Goal: Check status

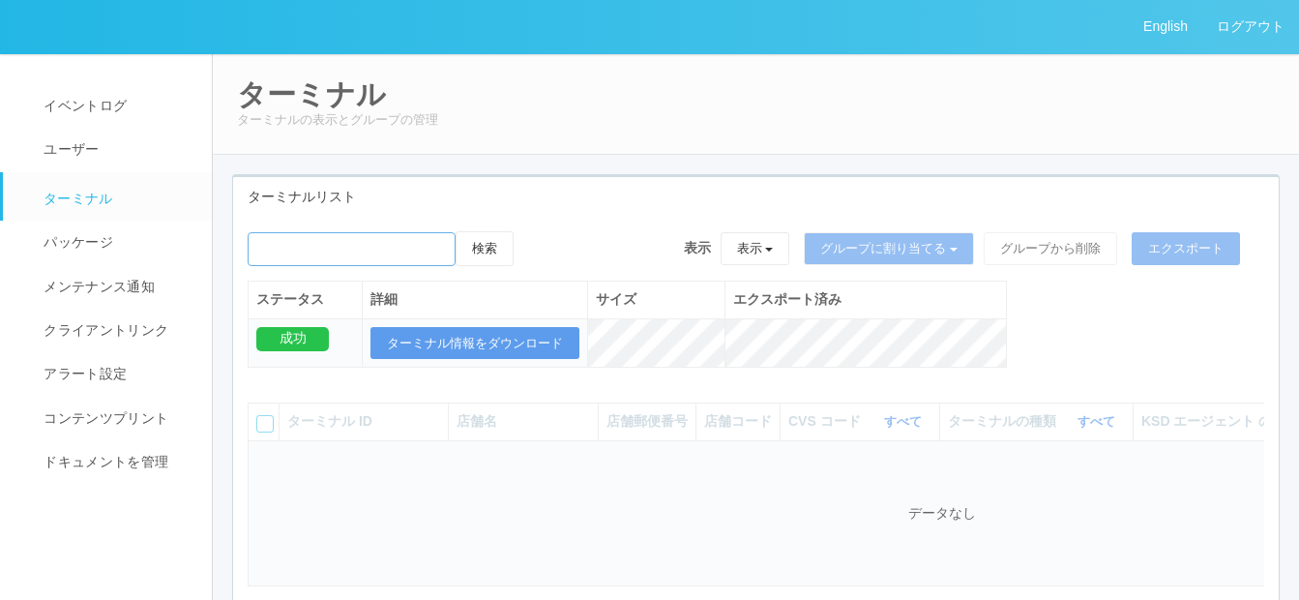
click at [306, 244] on input "emailSearch" at bounding box center [352, 249] width 208 height 34
paste input "[PERSON_NAME]"
type input "[PERSON_NAME]"
drag, startPoint x: 494, startPoint y: 247, endPoint x: 497, endPoint y: 236, distance: 11.0
click at [496, 246] on button "検索" at bounding box center [484, 248] width 58 height 35
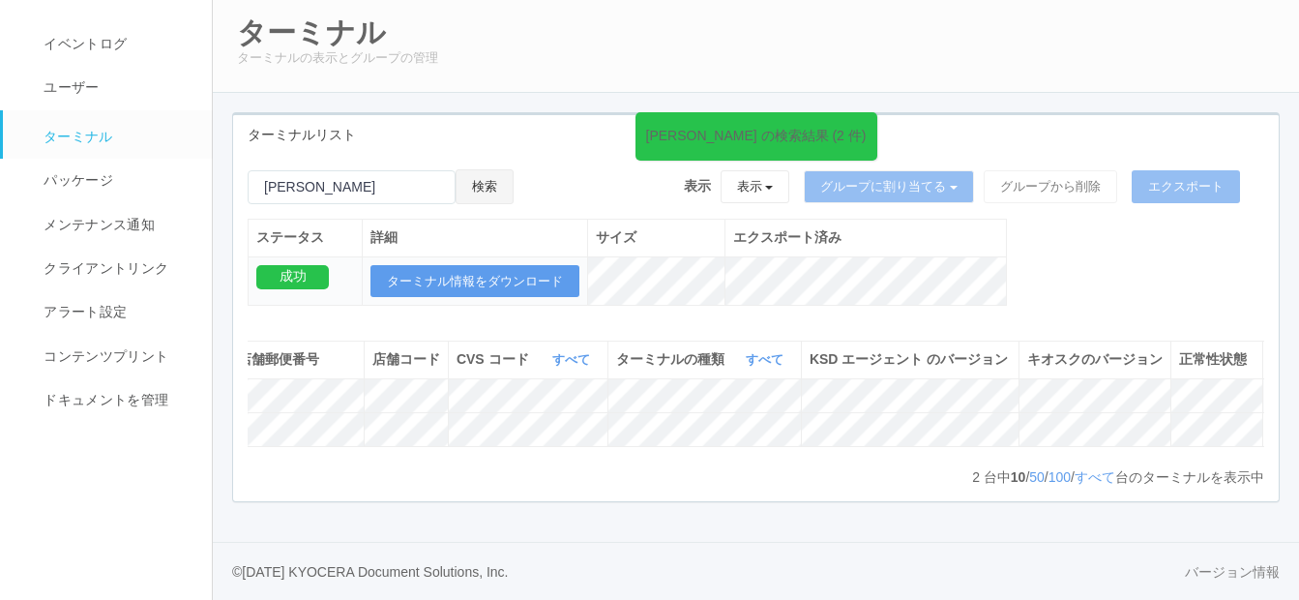
scroll to position [0, 417]
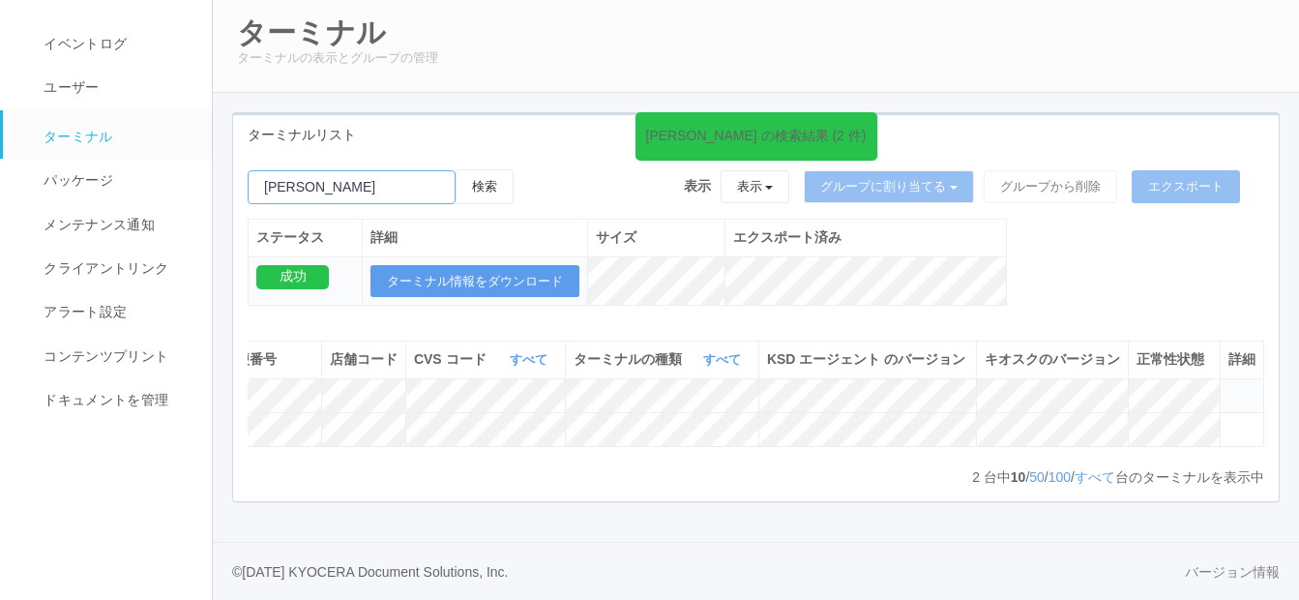
drag, startPoint x: 387, startPoint y: 131, endPoint x: 256, endPoint y: 131, distance: 130.5
click at [256, 170] on input "emailSearch" at bounding box center [352, 187] width 208 height 34
paste input "白老虎杖浜"
type input "白老虎杖浜"
click at [505, 169] on button "検索" at bounding box center [484, 186] width 58 height 35
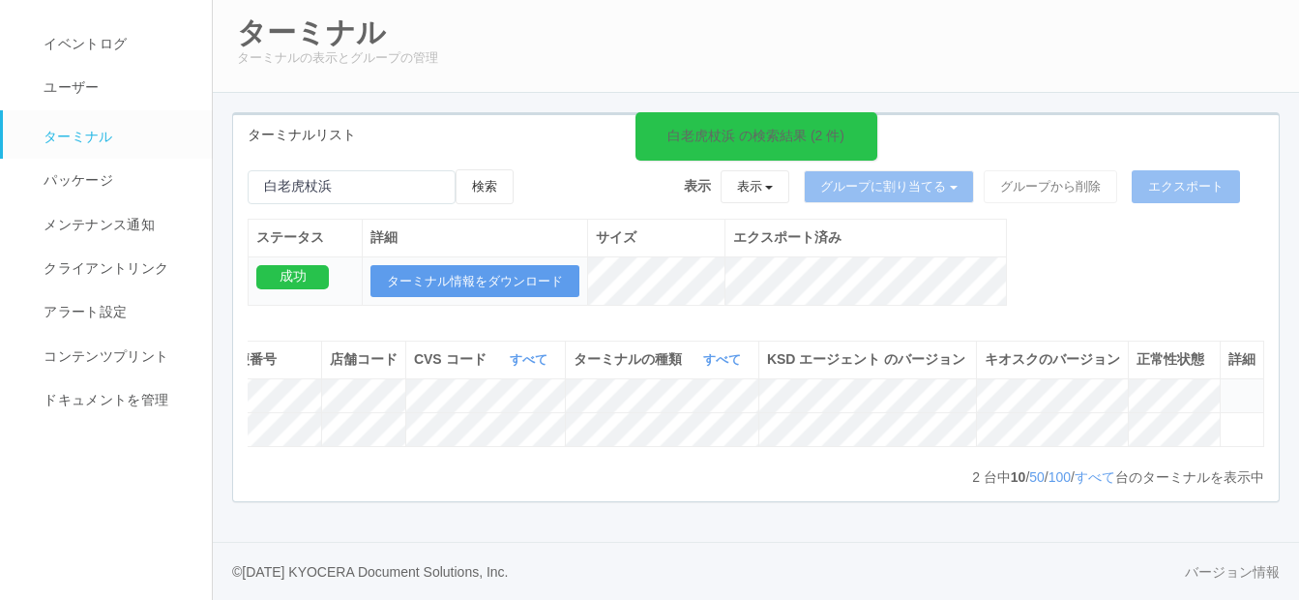
click at [1228, 387] on icon at bounding box center [1228, 387] width 0 height 0
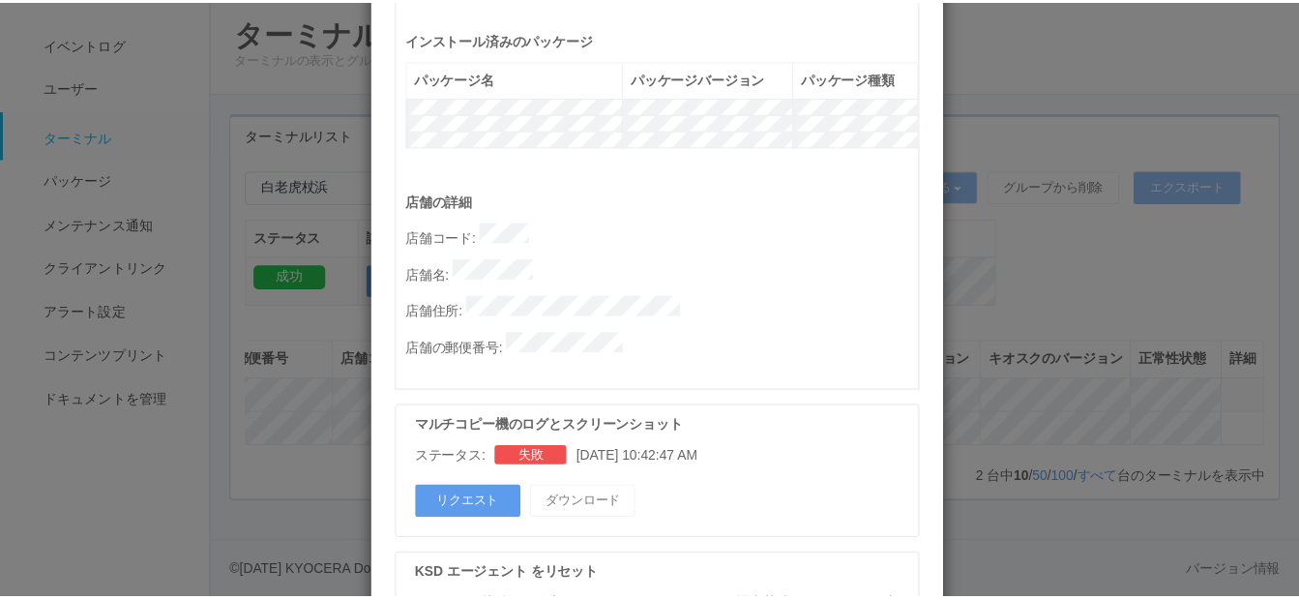
scroll to position [1131, 0]
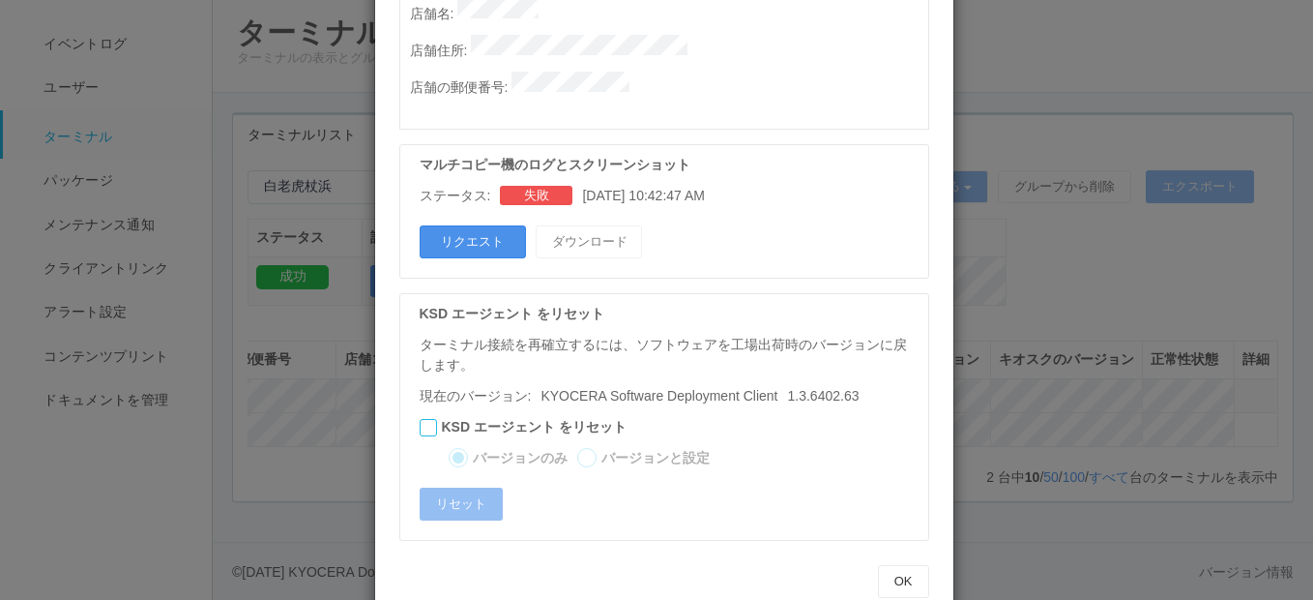
click at [467, 225] on button "リクエスト" at bounding box center [473, 241] width 106 height 33
click at [1084, 574] on div "ターミナルの詳細 詳細 S.M.A.R.T 接続ステータス 最終接続日時 : [DATE] 06:32:20 AM マルチコピー機の詳細 モデル : シリアル…" at bounding box center [656, 300] width 1313 height 600
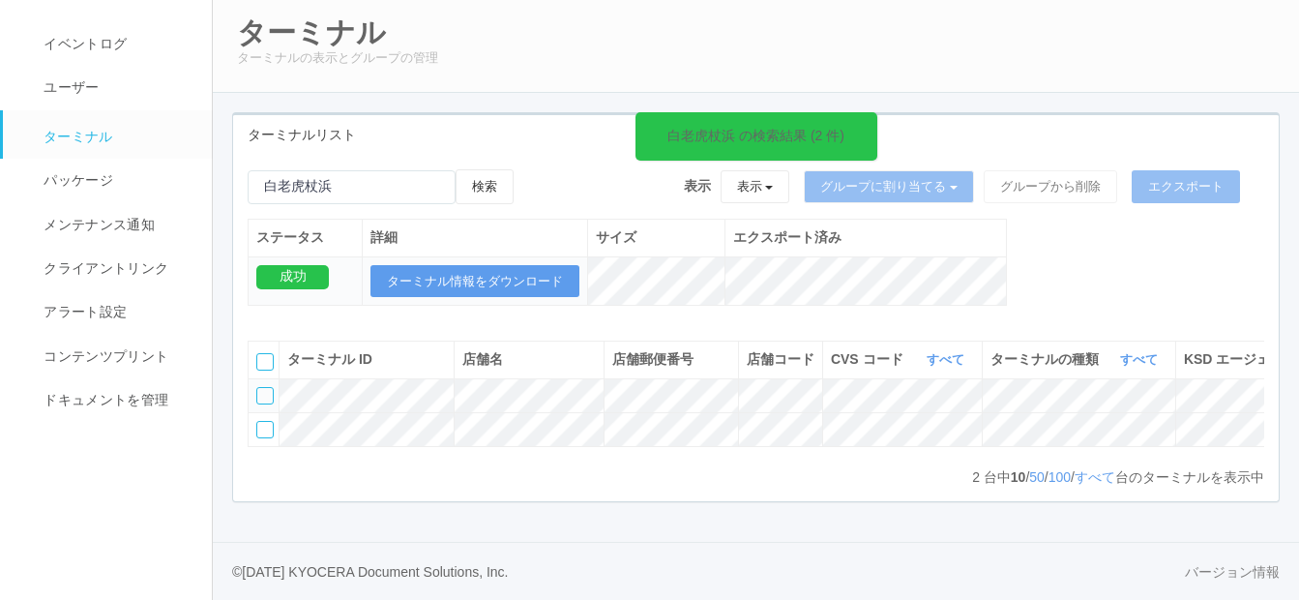
scroll to position [0, 417]
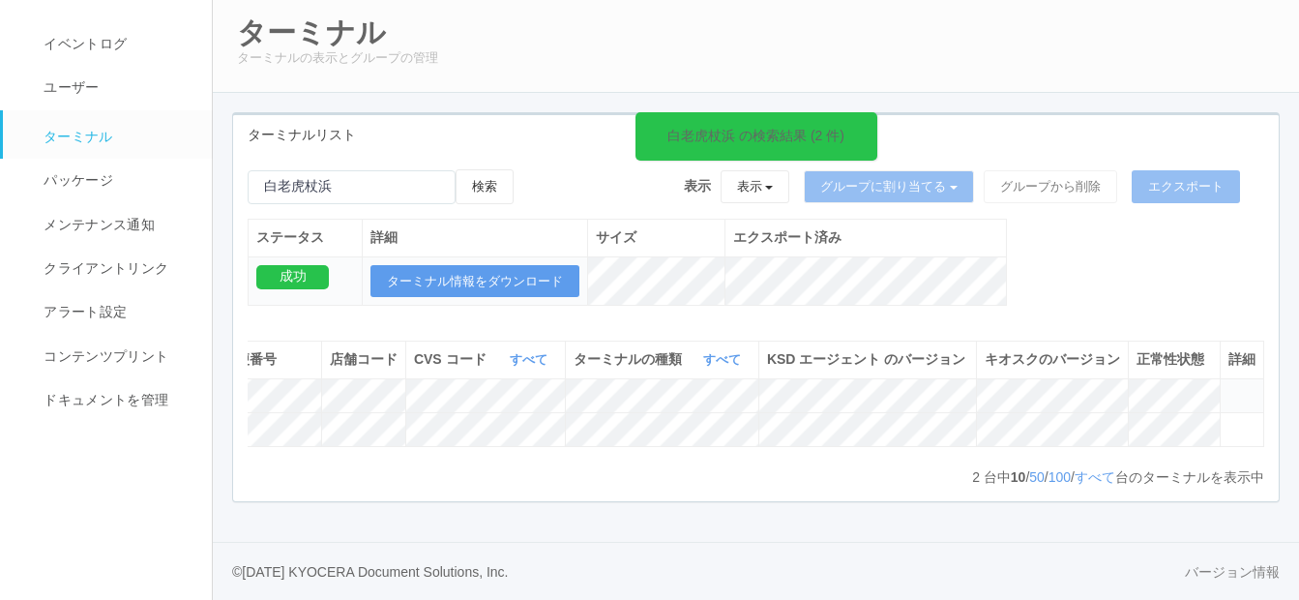
click at [1228, 387] on icon at bounding box center [1228, 387] width 0 height 0
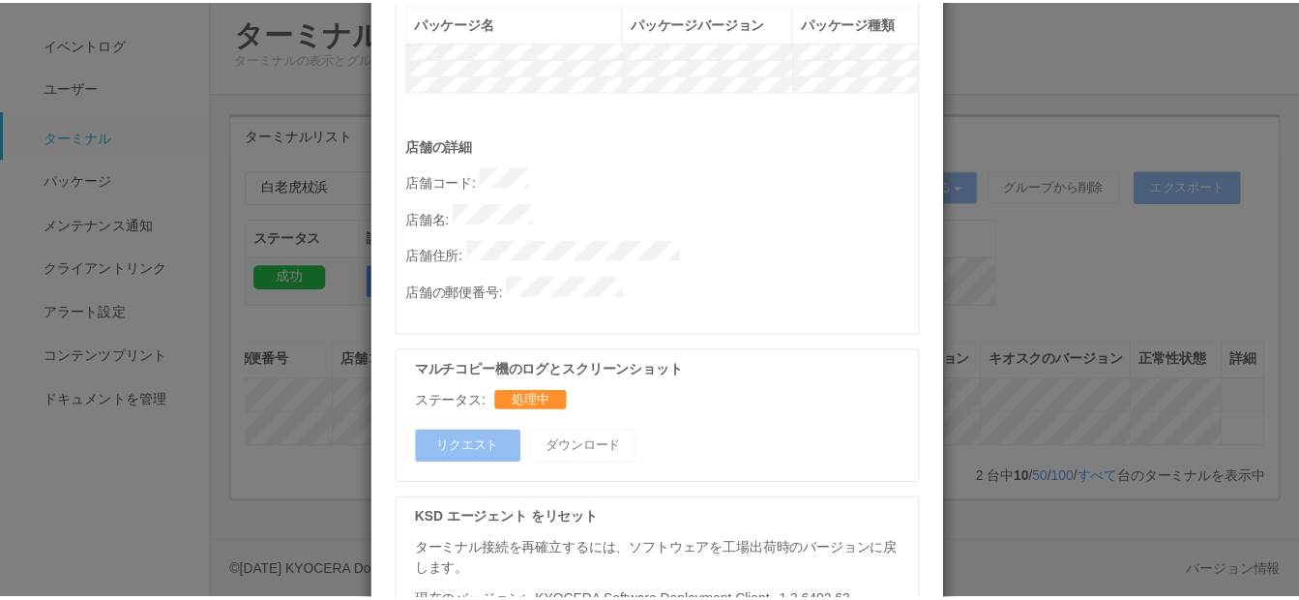
scroll to position [1131, 0]
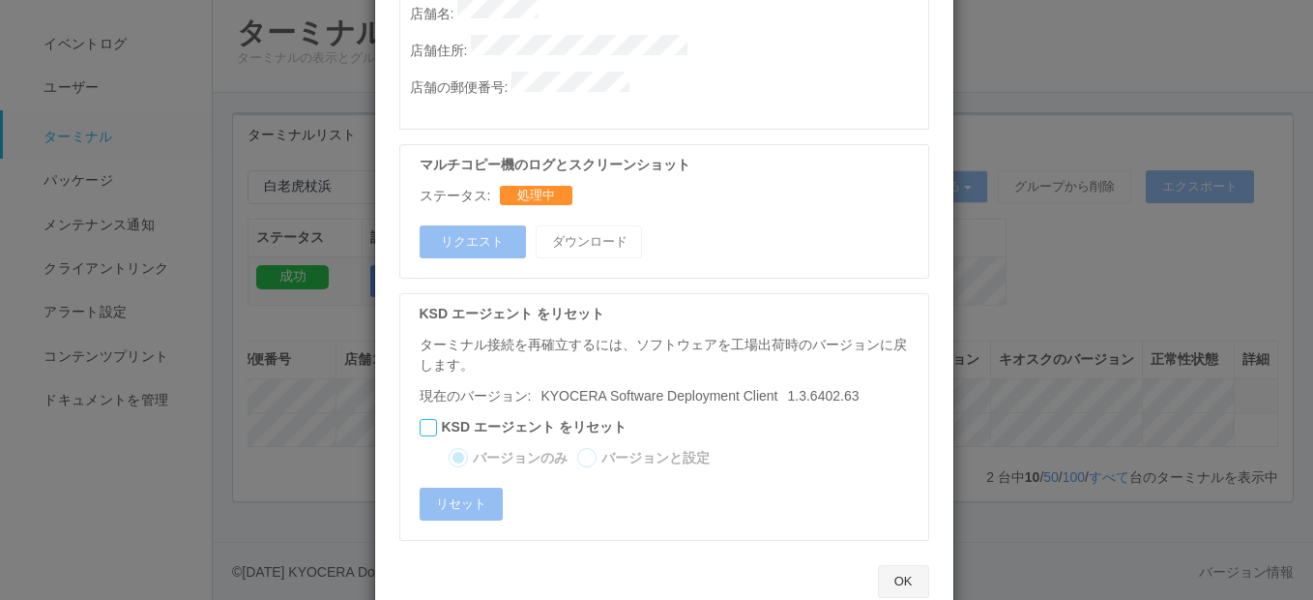
drag, startPoint x: 896, startPoint y: 535, endPoint x: 922, endPoint y: 501, distance: 42.2
click at [894, 565] on button "OK" at bounding box center [903, 581] width 51 height 33
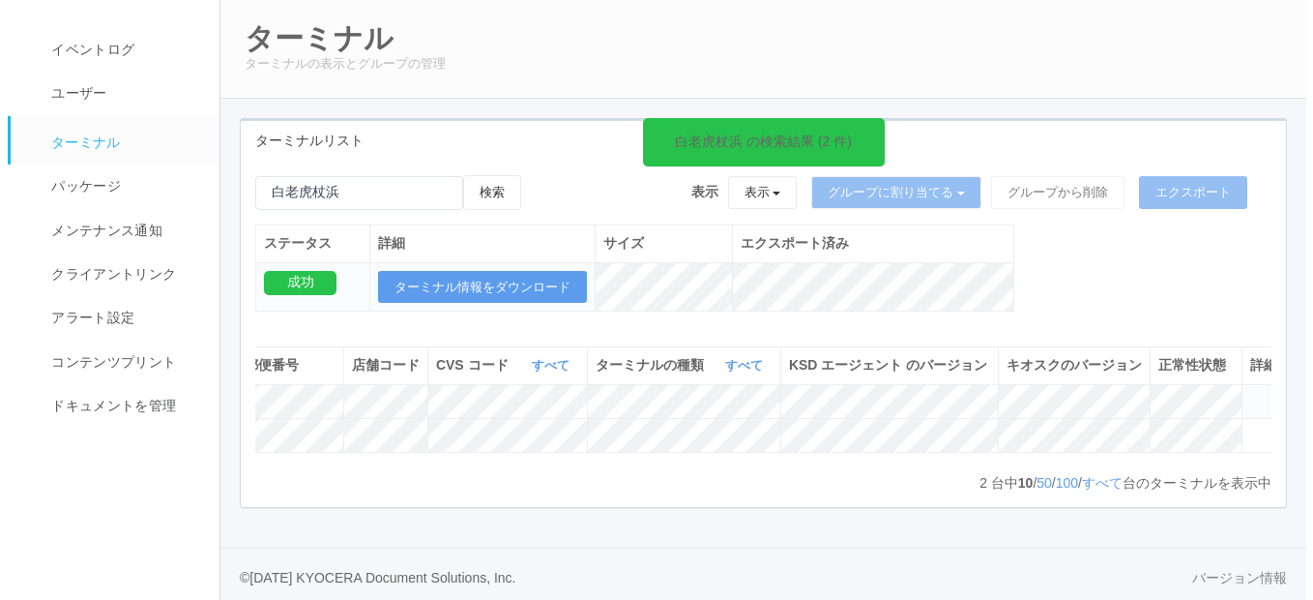
scroll to position [115, 0]
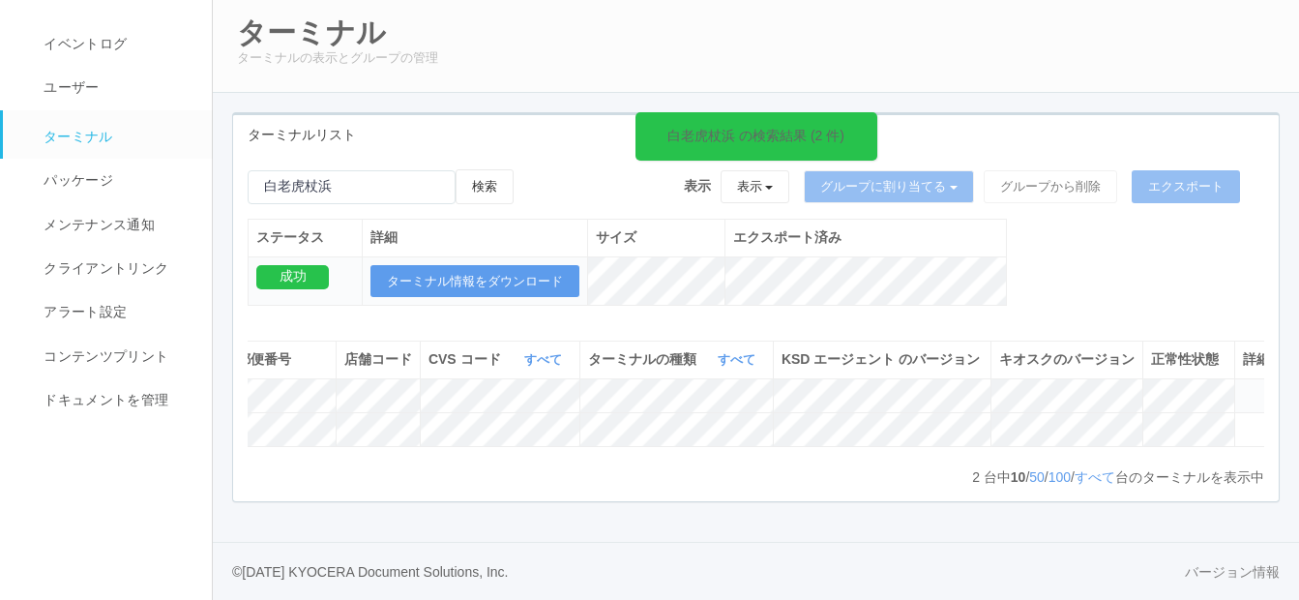
click at [1243, 387] on icon at bounding box center [1243, 387] width 0 height 0
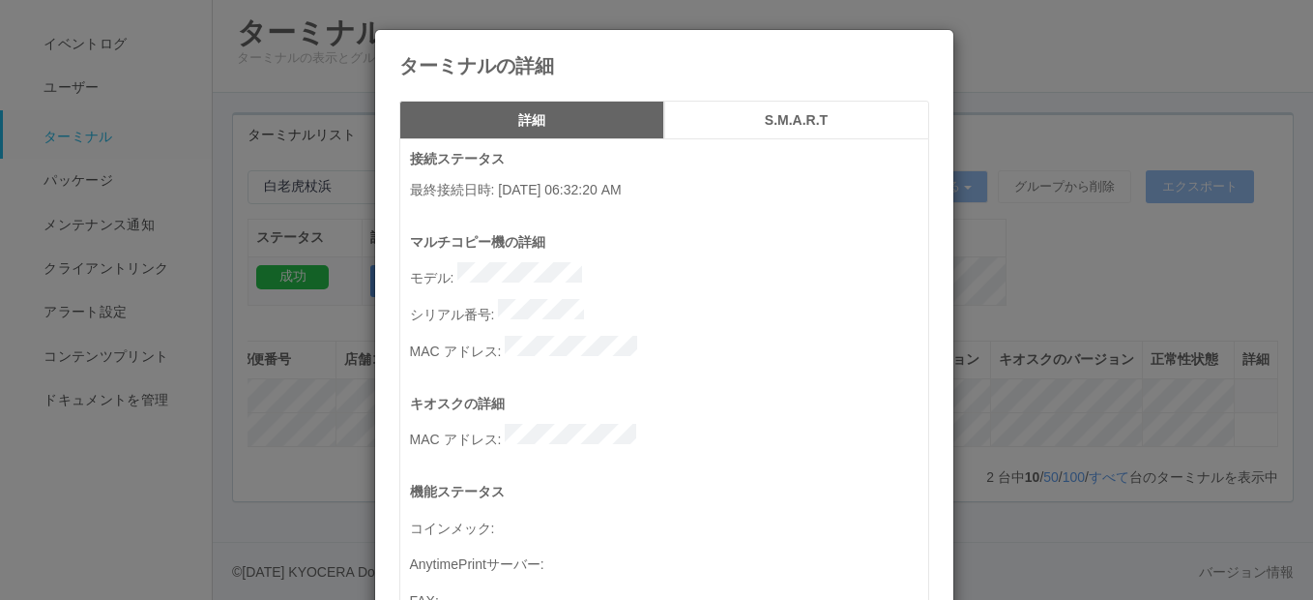
click at [929, 44] on icon at bounding box center [929, 44] width 0 height 0
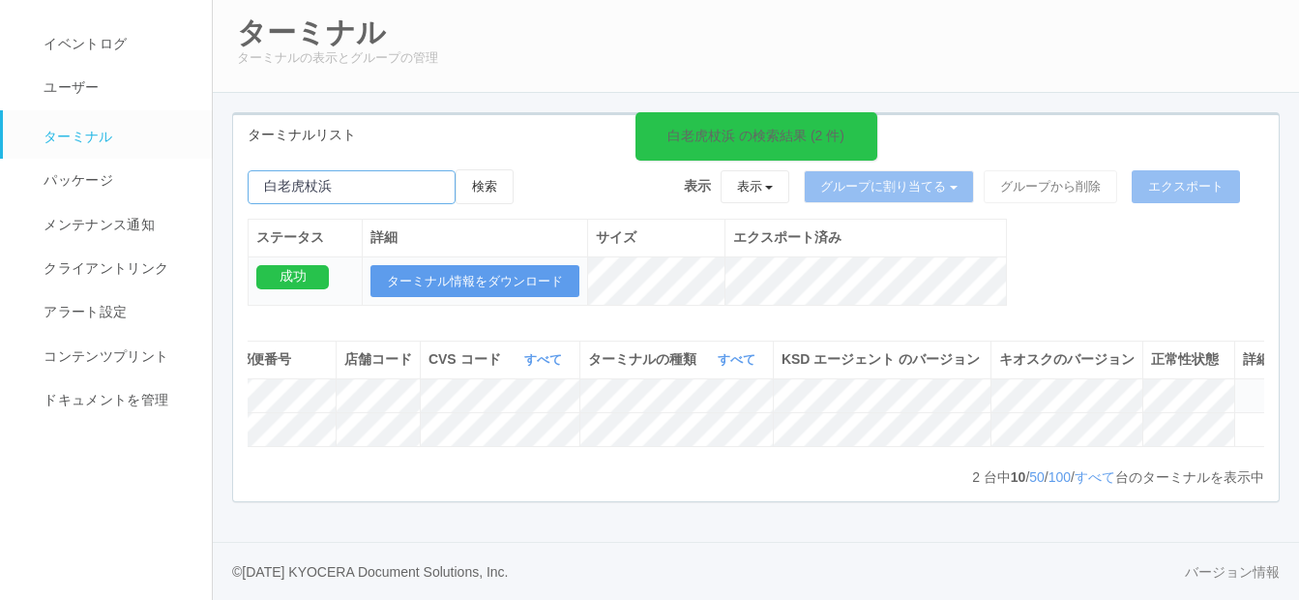
drag, startPoint x: 325, startPoint y: 130, endPoint x: 229, endPoint y: 121, distance: 96.1
click at [229, 121] on div "ターミナルリスト 白老虎杖浜 の検索結果 (2 件) 検索 表示 表示 すべてのターミナル 未割り当てのターミナル グループを追加 グループ名を編集 アーカイ…" at bounding box center [756, 317] width 1076 height 410
click at [501, 169] on button "検索" at bounding box center [484, 186] width 58 height 35
click at [1243, 387] on icon at bounding box center [1243, 387] width 0 height 0
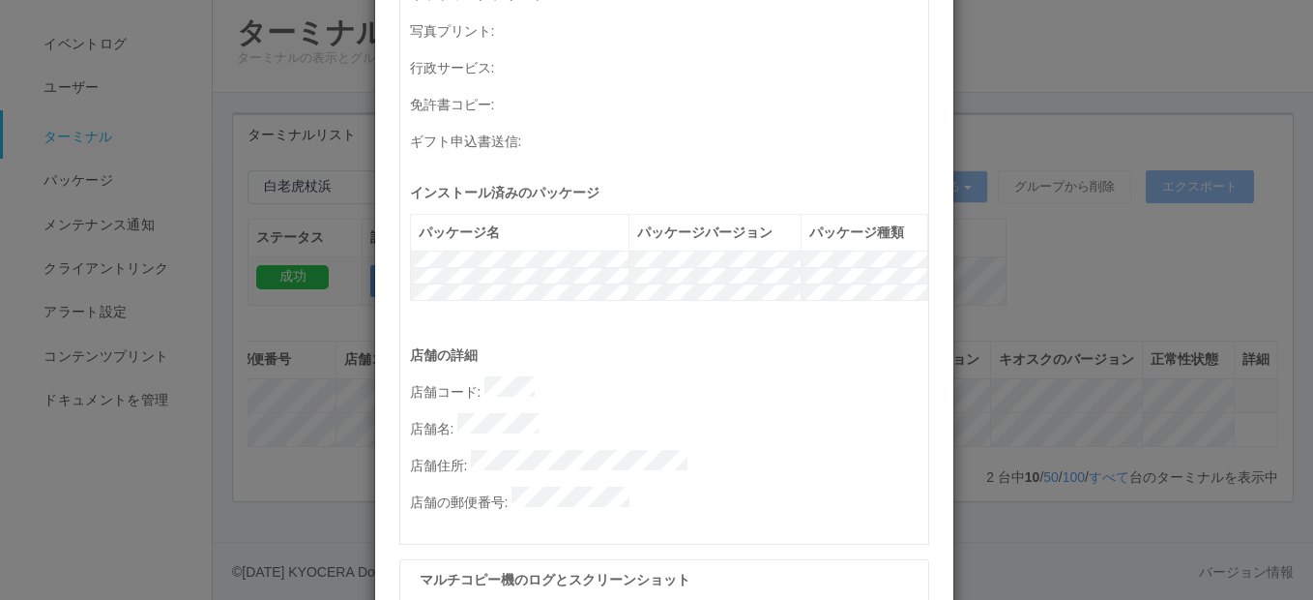
scroll to position [870, 0]
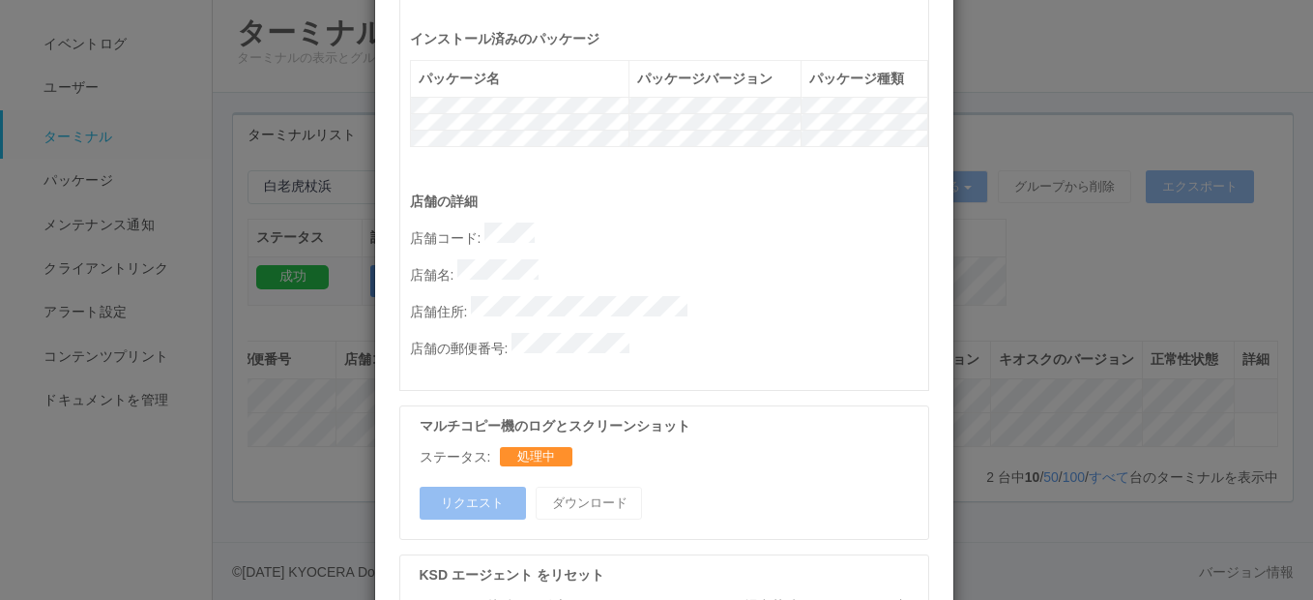
click at [700, 434] on div "マルチコピー機のログとスクリーンショット ステータス: 処理中 リクエスト ダウンロード" at bounding box center [664, 472] width 530 height 134
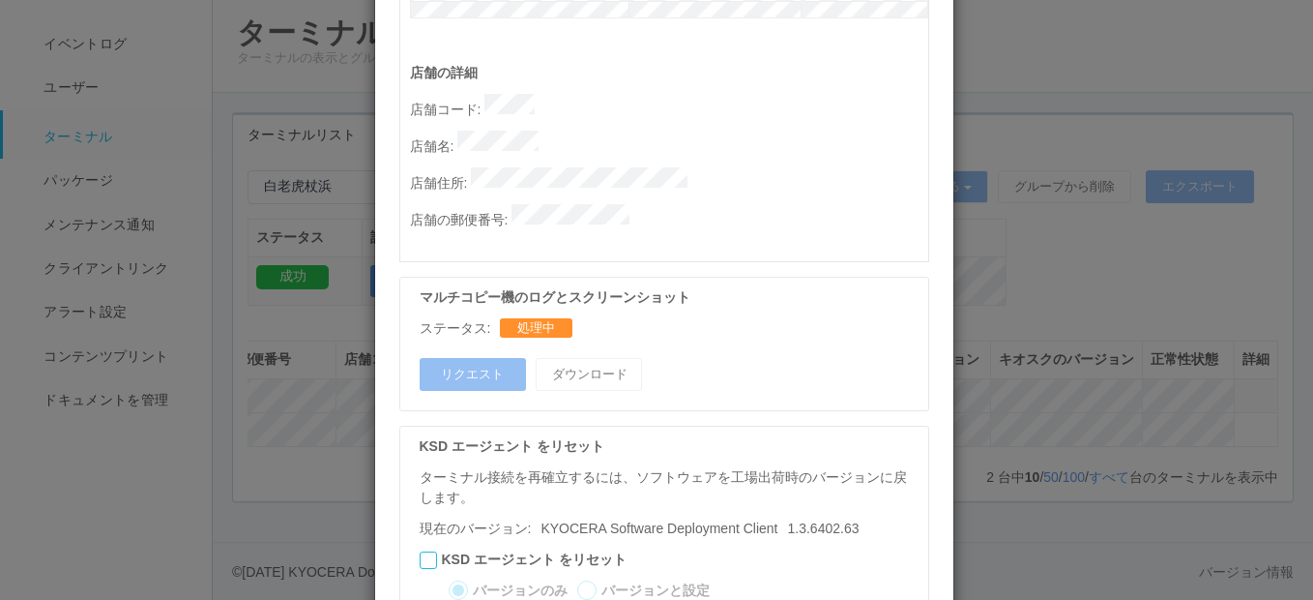
scroll to position [1131, 0]
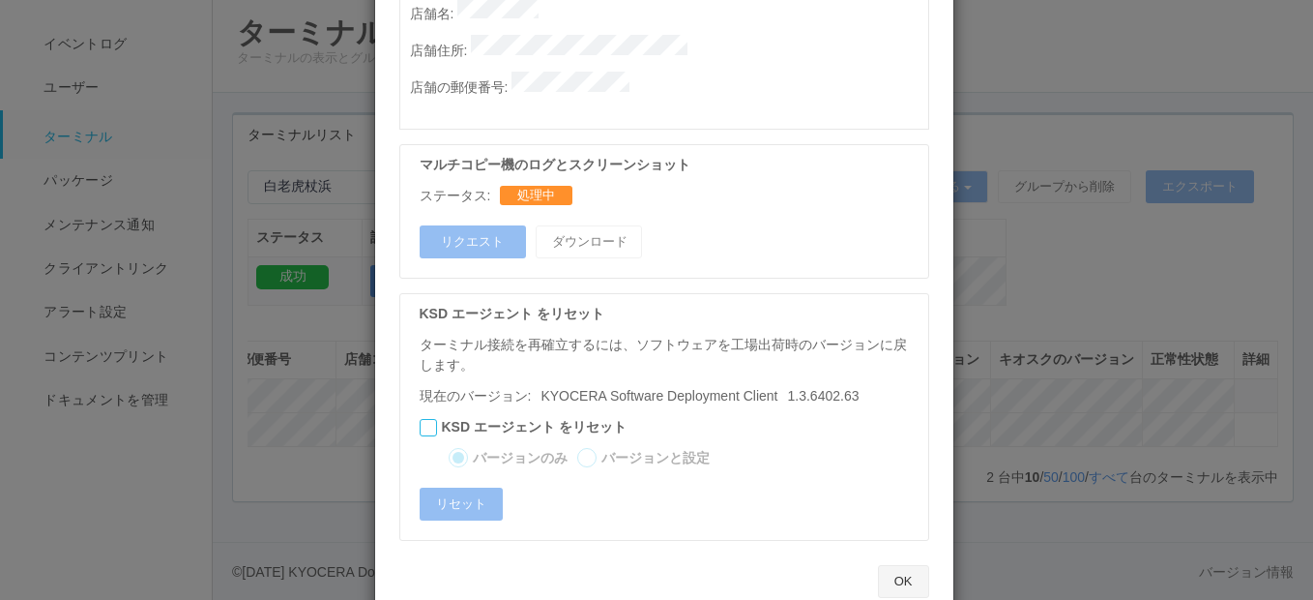
click at [902, 565] on button "OK" at bounding box center [903, 581] width 51 height 33
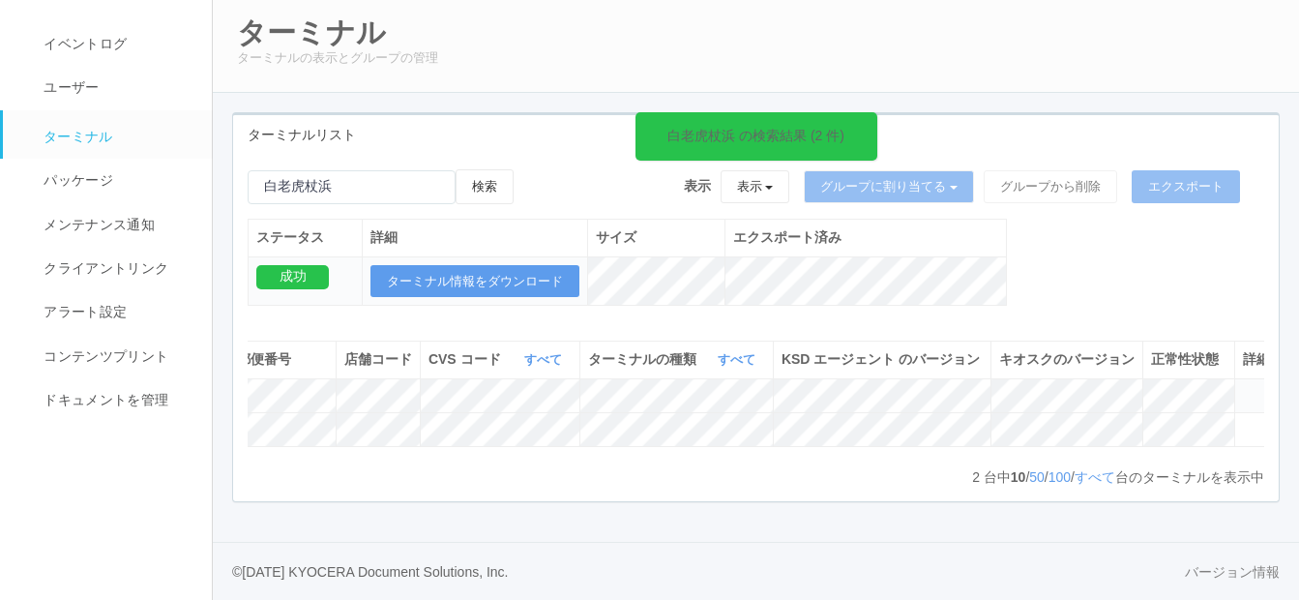
click at [1243, 387] on icon at bounding box center [1243, 387] width 0 height 0
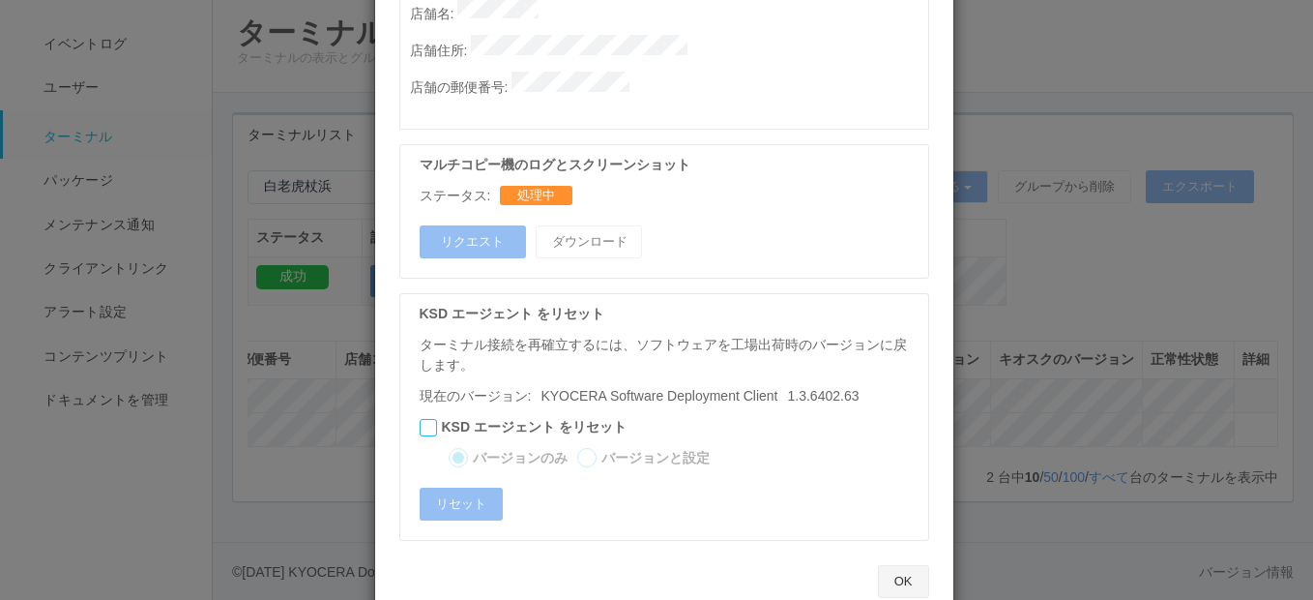
click at [904, 565] on button "OK" at bounding box center [903, 581] width 51 height 33
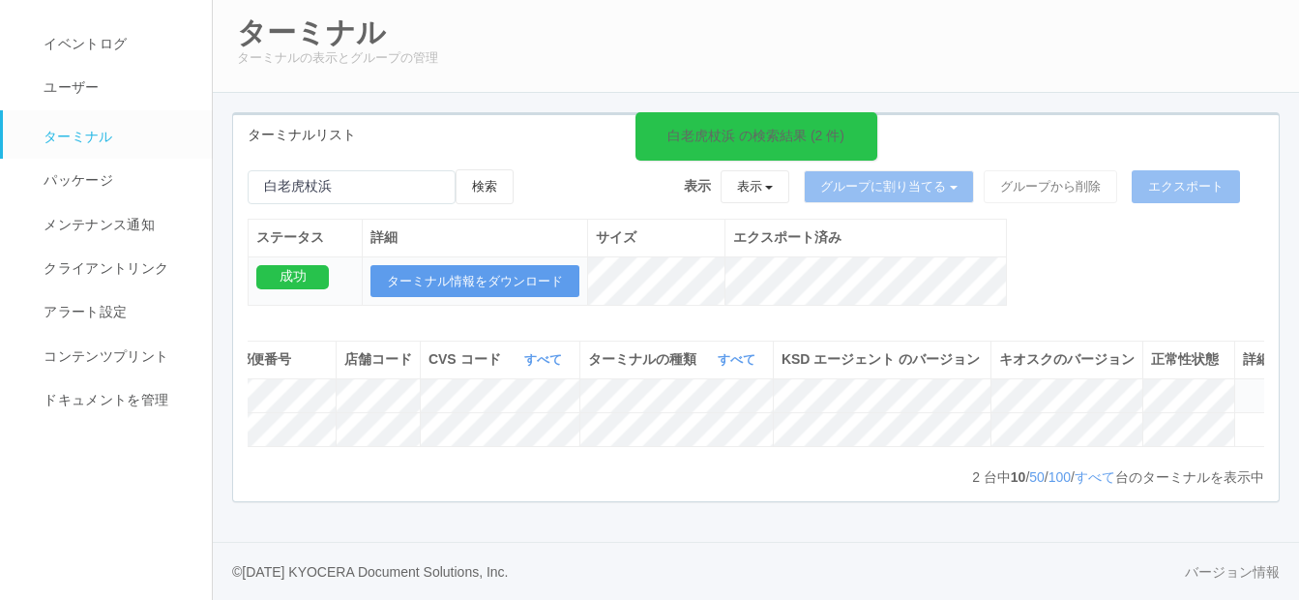
click at [1243, 387] on icon at bounding box center [1243, 387] width 0 height 0
